Goal: Navigation & Orientation: Find specific page/section

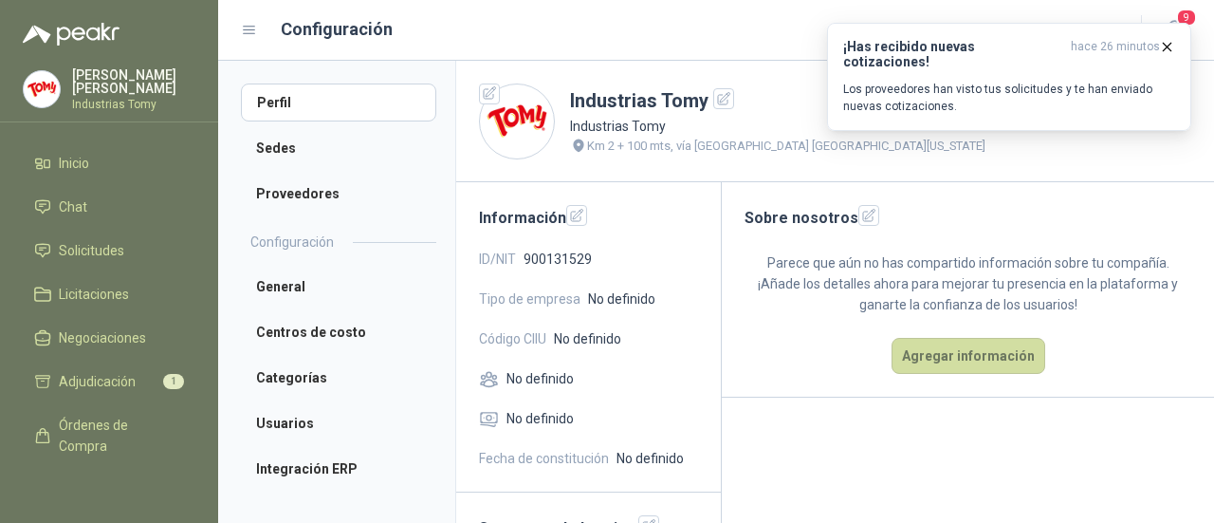
scroll to position [145, 0]
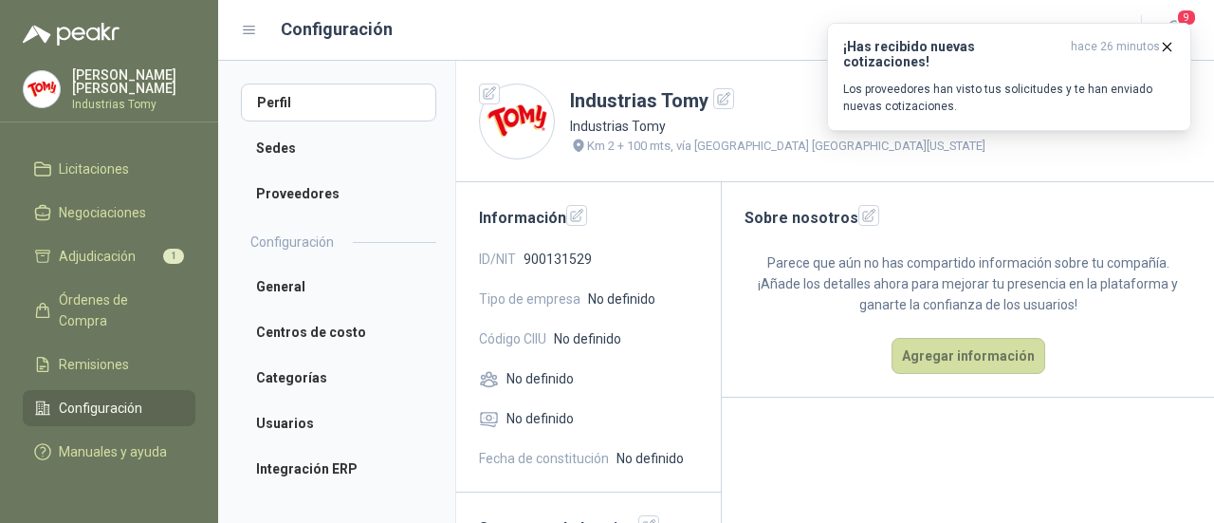
click at [544, 92] on div at bounding box center [517, 121] width 76 height 76
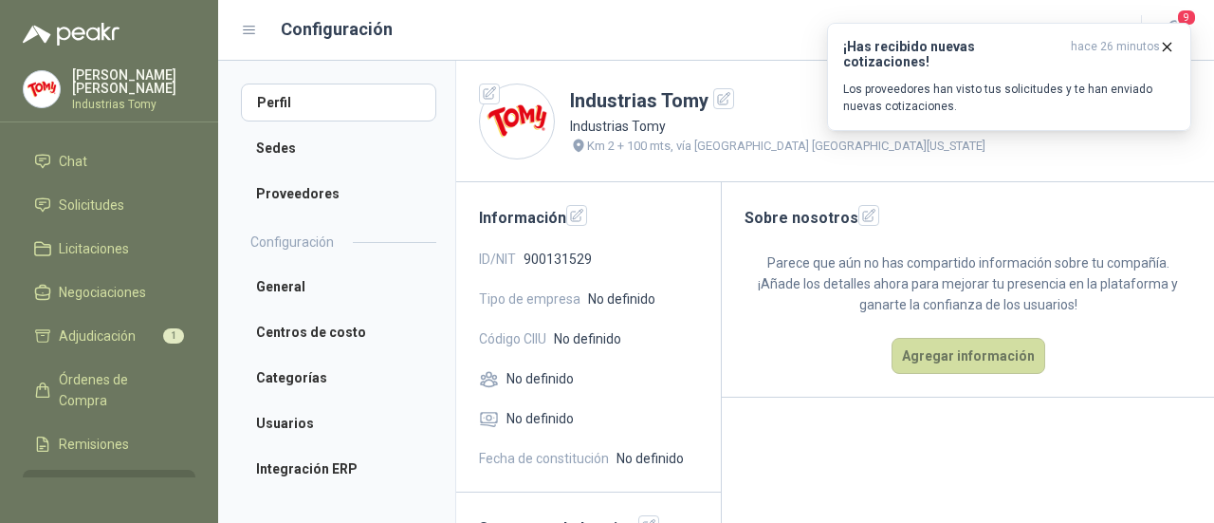
scroll to position [0, 0]
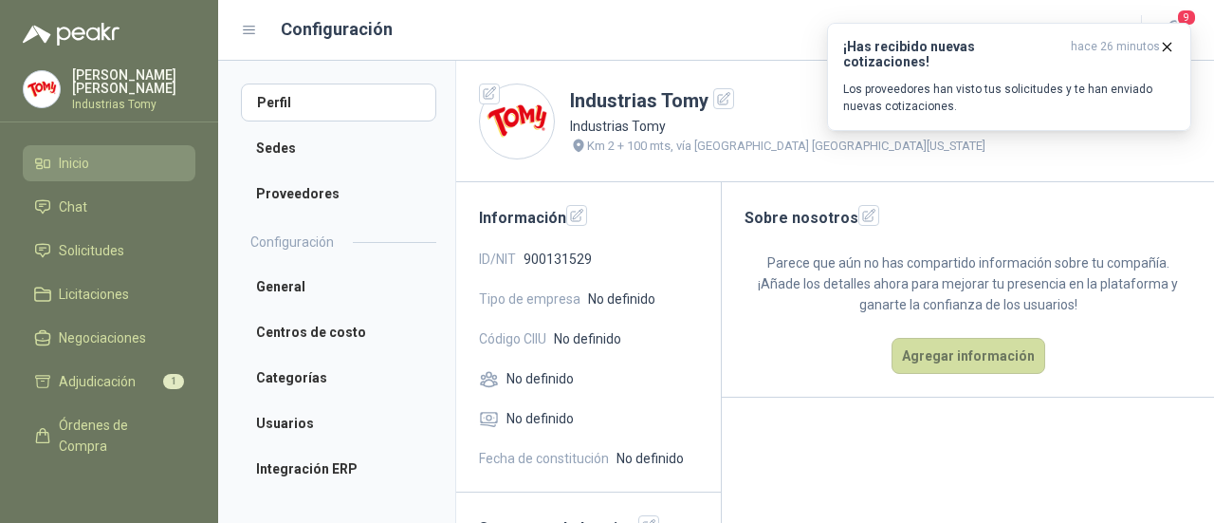
click at [104, 157] on li "Inicio" at bounding box center [109, 163] width 150 height 21
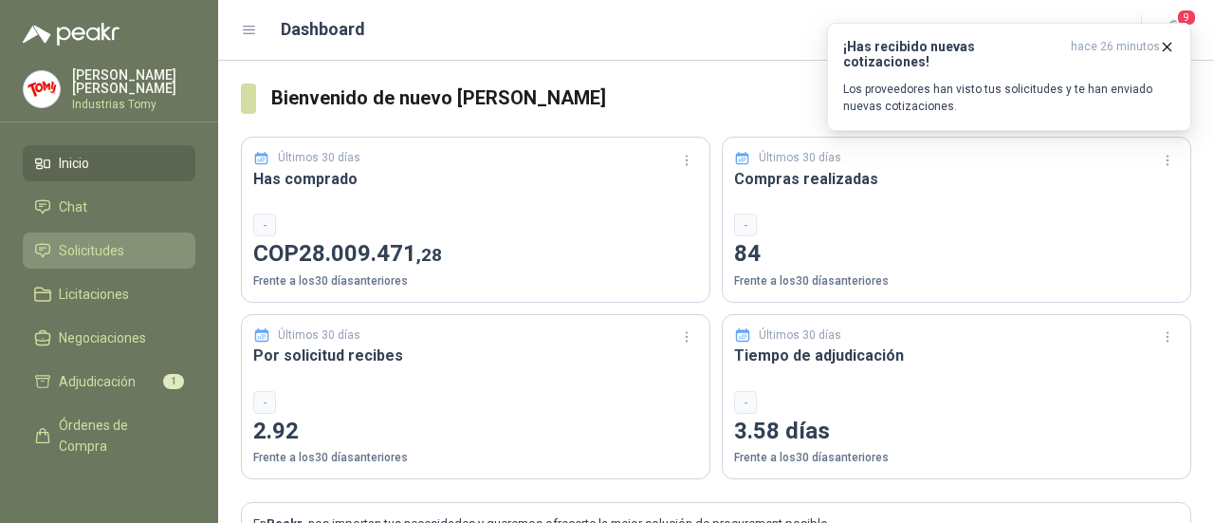
click at [94, 253] on span "Solicitudes" at bounding box center [91, 250] width 65 height 21
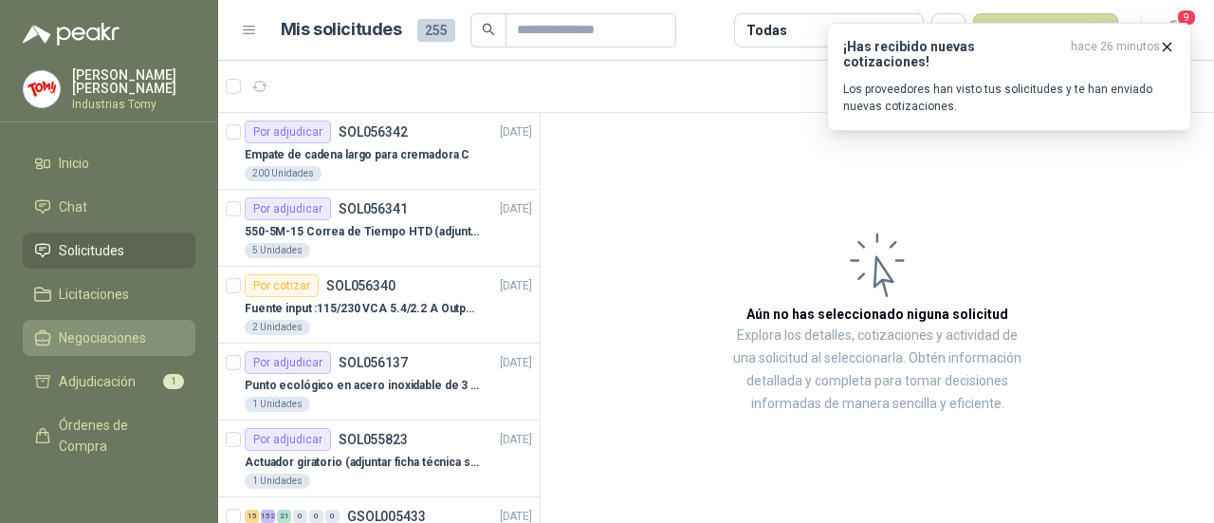
click at [106, 329] on span "Negociaciones" at bounding box center [102, 337] width 87 height 21
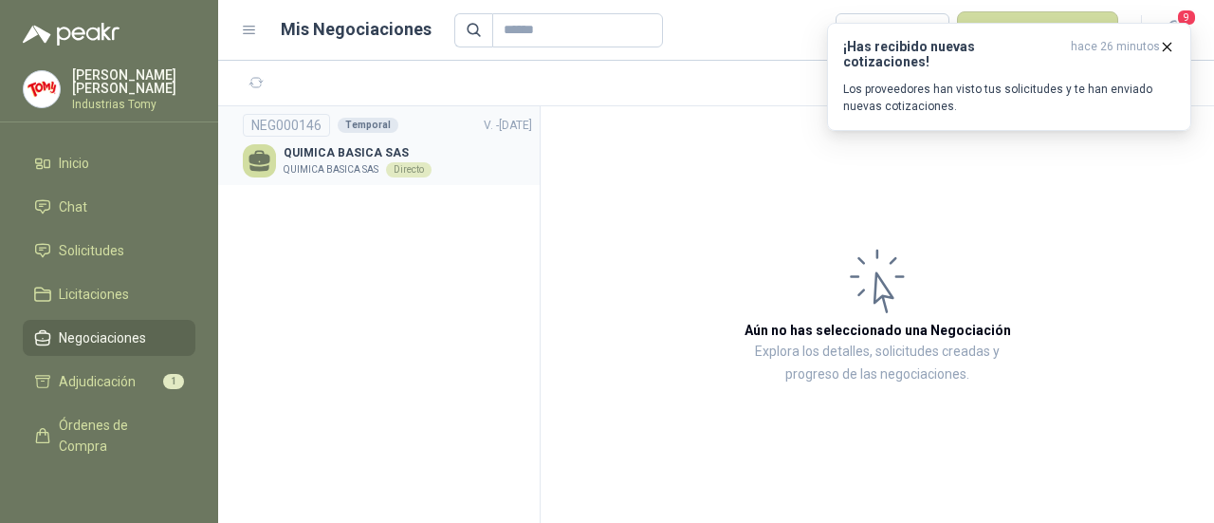
click at [315, 168] on p "QUIMICA BASICA SAS" at bounding box center [331, 169] width 95 height 15
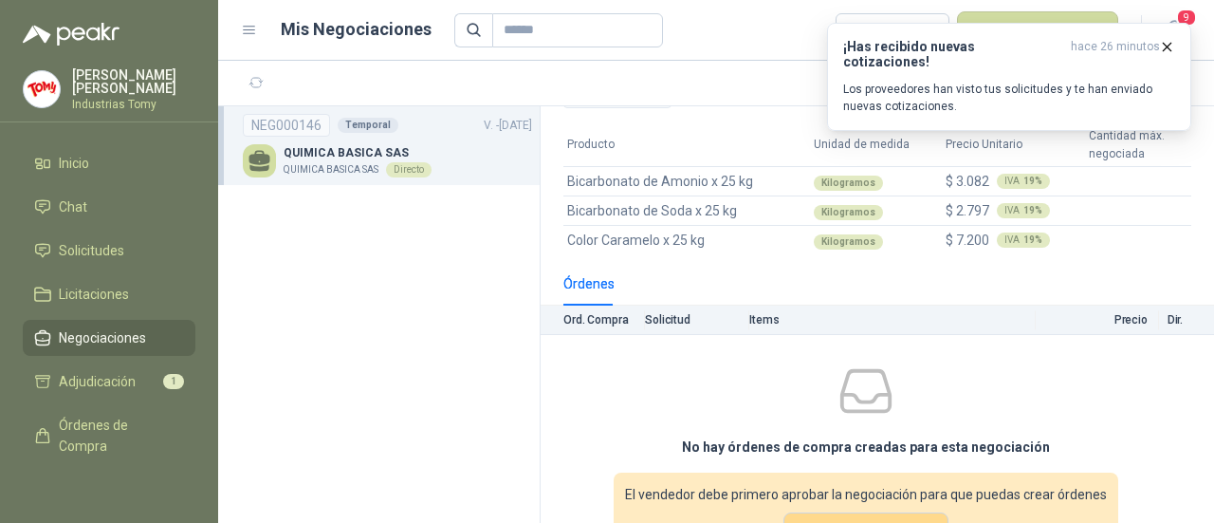
scroll to position [95, 0]
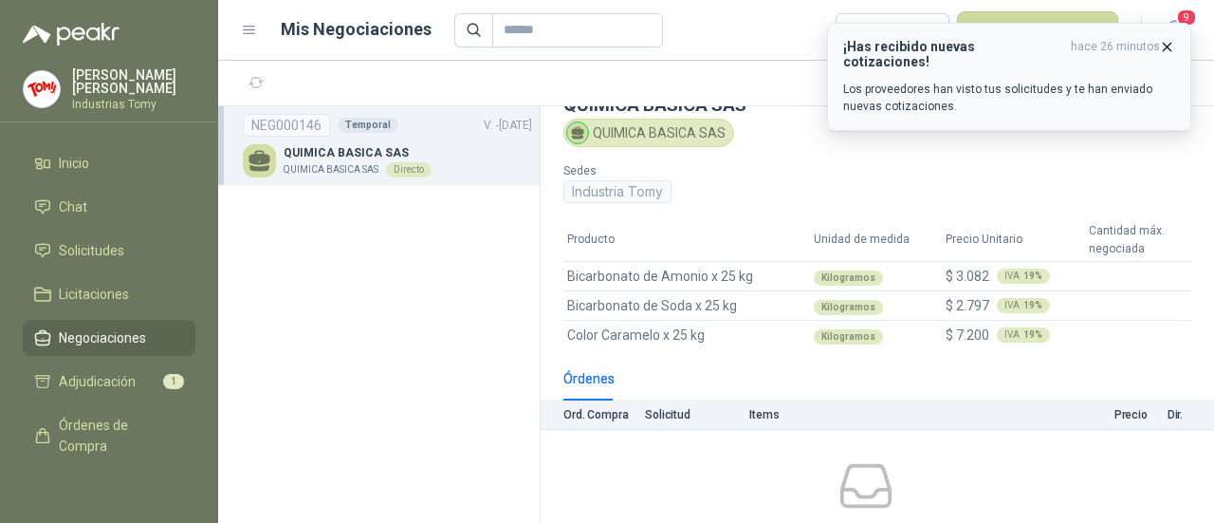
click at [1169, 46] on icon "button" at bounding box center [1167, 47] width 16 height 16
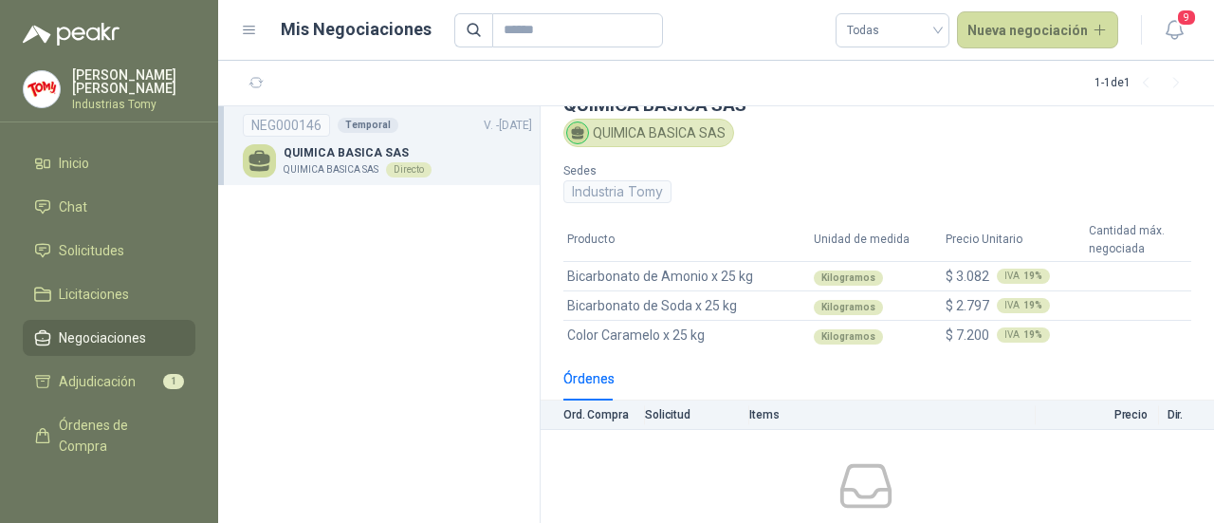
drag, startPoint x: 436, startPoint y: 152, endPoint x: 427, endPoint y: 148, distance: 10.2
click at [427, 147] on p "QUIMICA BASICA SAS" at bounding box center [358, 153] width 148 height 18
click at [413, 148] on p "QUIMICA BASICA SAS" at bounding box center [358, 153] width 148 height 18
